Goal: Task Accomplishment & Management: Complete application form

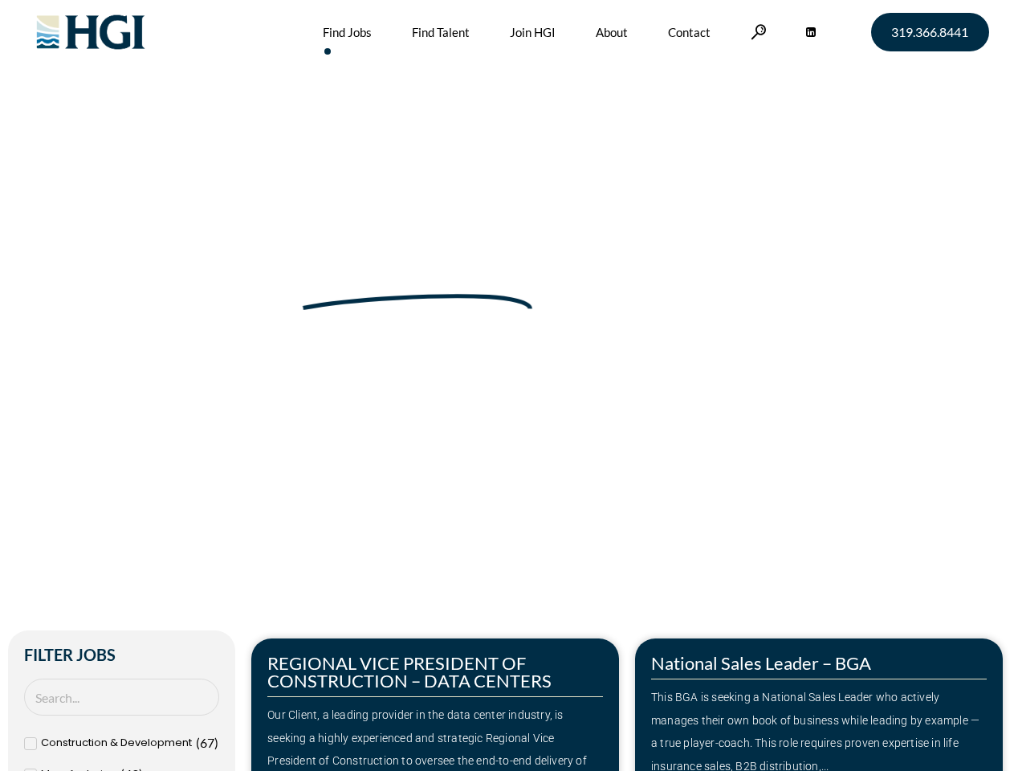
click at [507, 385] on div "Make Your Next Move Home » Jobs" at bounding box center [507, 339] width 915 height 679
click at [756, 31] on link at bounding box center [759, 31] width 16 height 15
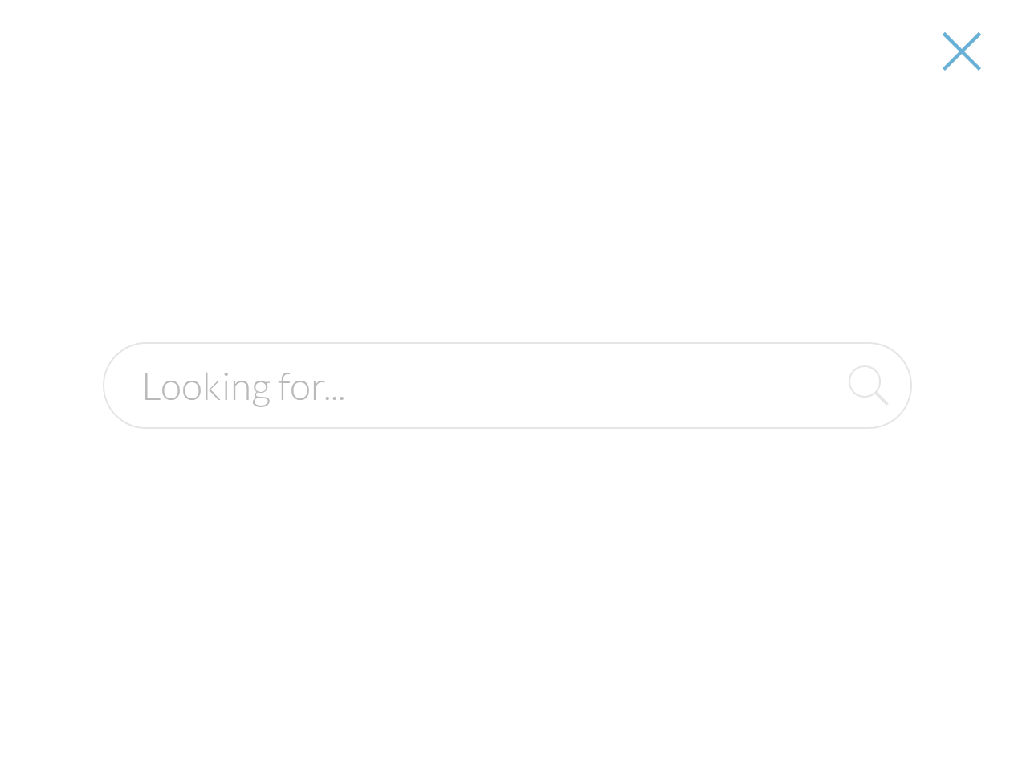
click at [435, 704] on div "Our Client, a leading provider in the data center industry, is seeking a highly…" at bounding box center [435, 749] width 336 height 92
click at [819, 429] on form at bounding box center [507, 385] width 809 height 87
